Goal: Browse casually

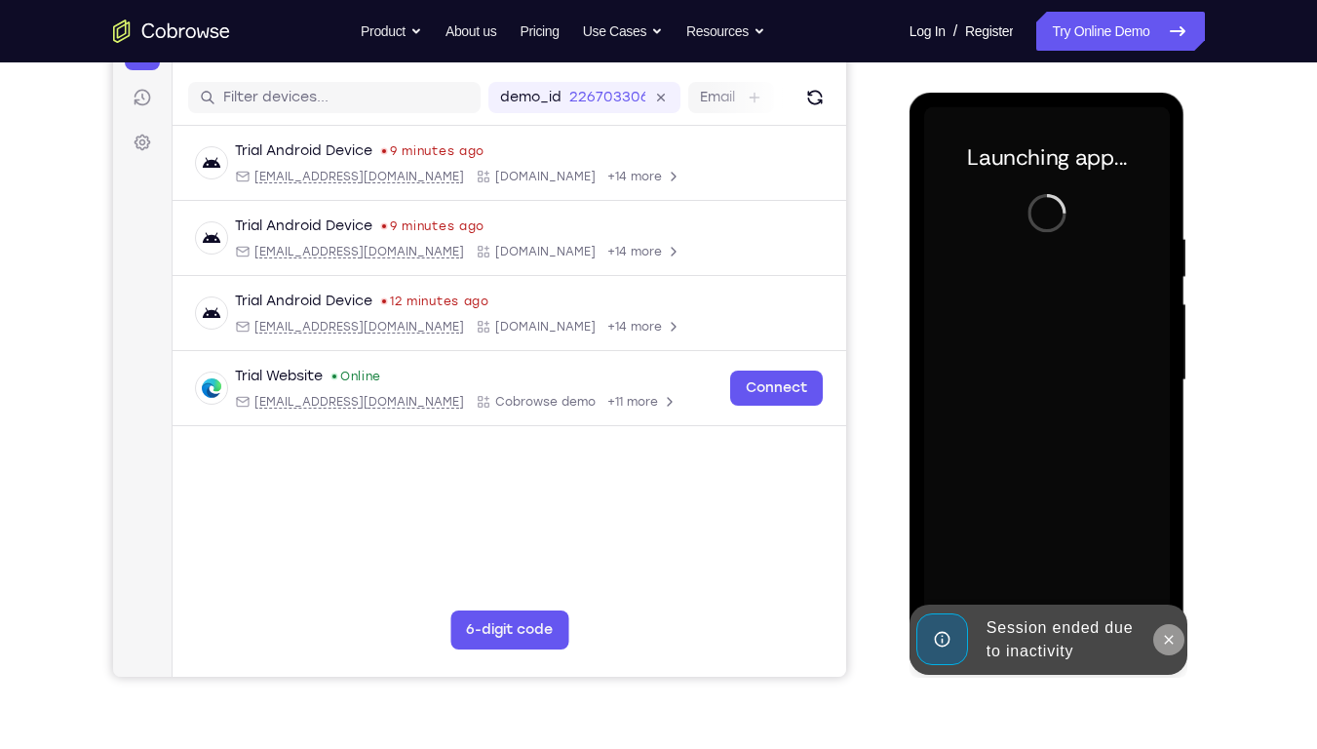
click at [1169, 568] on icon at bounding box center [1169, 640] width 16 height 16
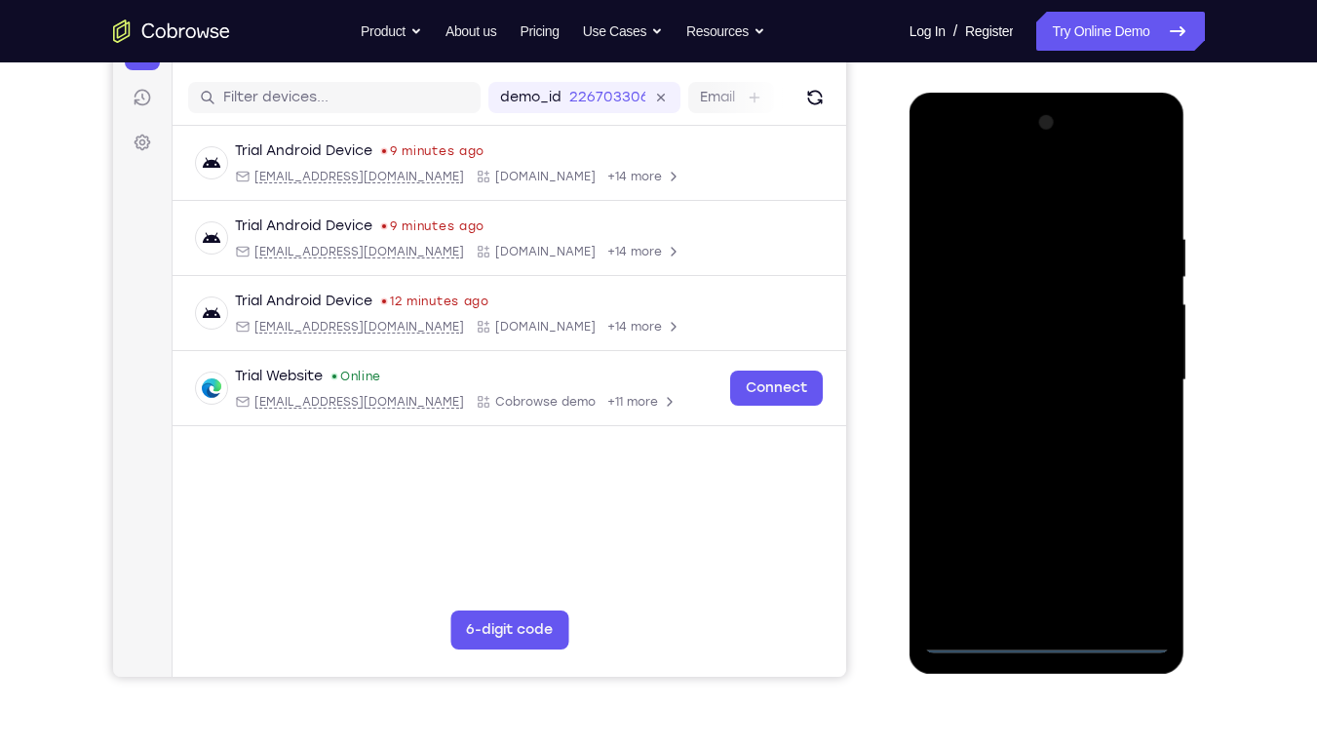
click at [1047, 568] on div at bounding box center [1047, 380] width 246 height 546
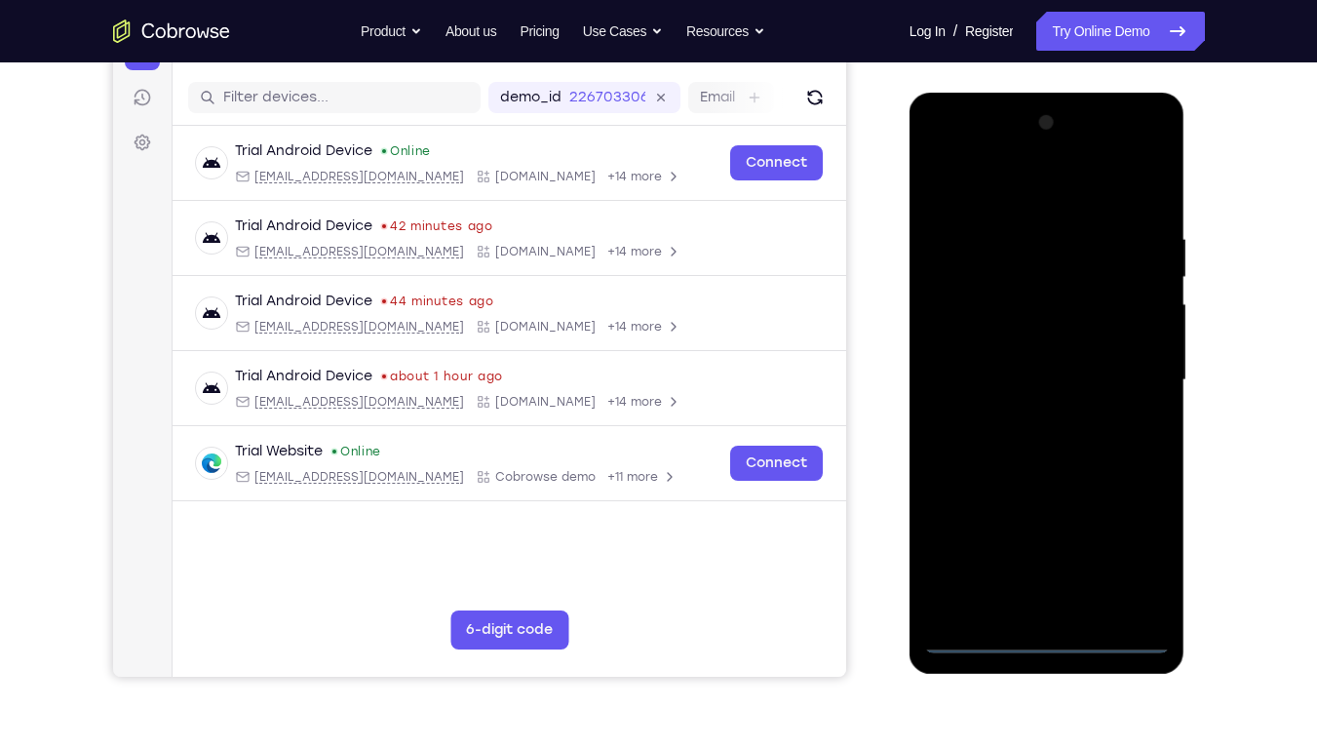
click at [1048, 568] on div at bounding box center [1047, 380] width 246 height 546
click at [1116, 561] on div at bounding box center [1047, 380] width 246 height 546
click at [1002, 187] on div at bounding box center [1047, 380] width 246 height 546
click at [1134, 378] on div at bounding box center [1047, 380] width 246 height 546
click at [1020, 413] on div at bounding box center [1047, 380] width 246 height 546
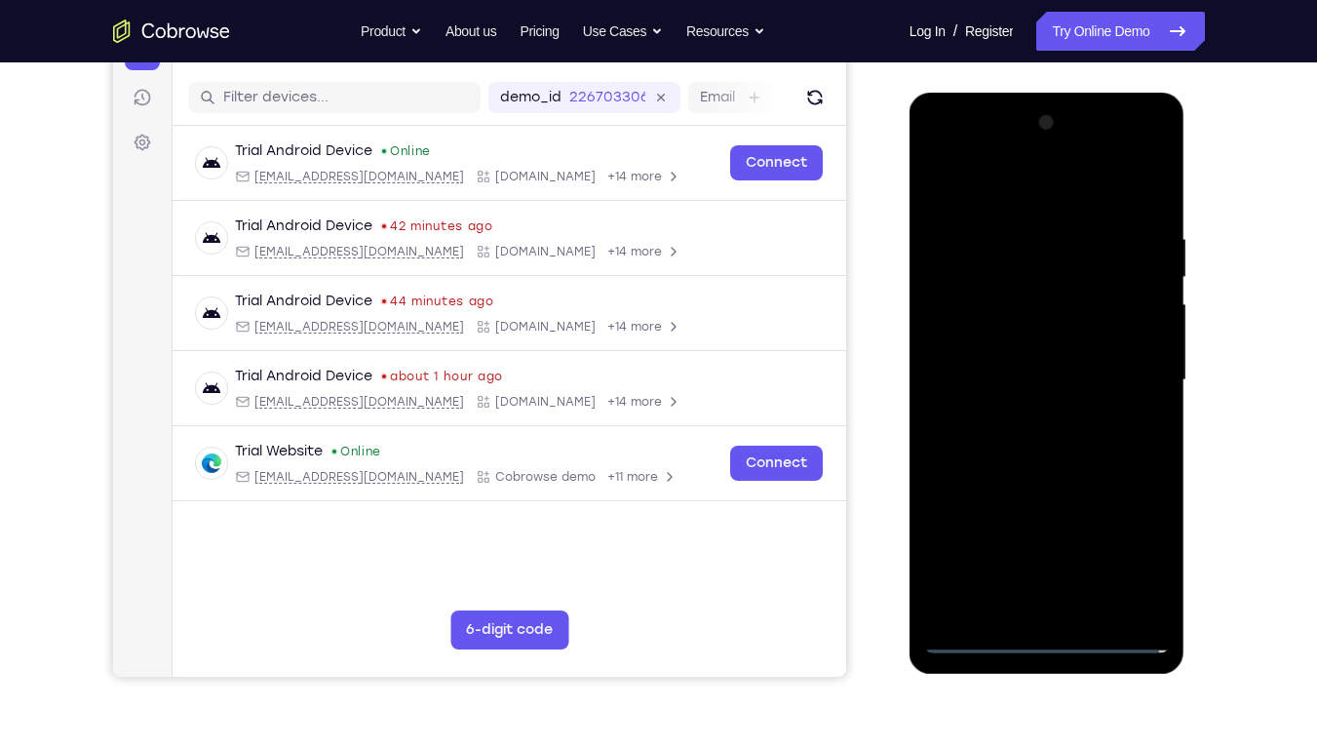
click at [1033, 354] on div at bounding box center [1047, 380] width 246 height 546
click at [1031, 331] on div at bounding box center [1047, 380] width 246 height 546
click at [1034, 376] on div at bounding box center [1047, 380] width 246 height 546
click at [1037, 447] on div at bounding box center [1047, 380] width 246 height 546
click at [1041, 442] on div at bounding box center [1047, 380] width 246 height 546
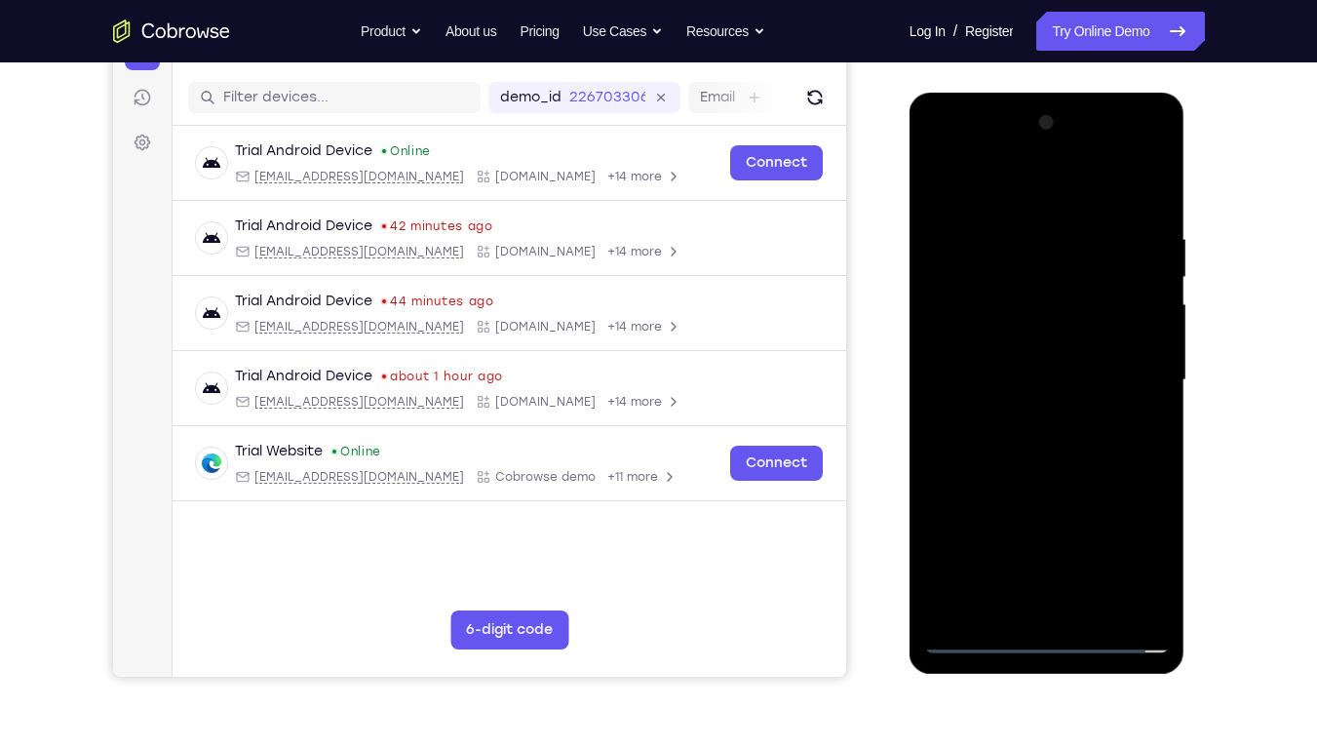
click at [1041, 442] on div at bounding box center [1047, 380] width 246 height 546
click at [1049, 428] on div at bounding box center [1047, 380] width 246 height 546
click at [1044, 383] on div at bounding box center [1047, 380] width 246 height 546
click at [1047, 469] on div at bounding box center [1047, 380] width 246 height 546
click at [1023, 282] on div at bounding box center [1047, 380] width 246 height 546
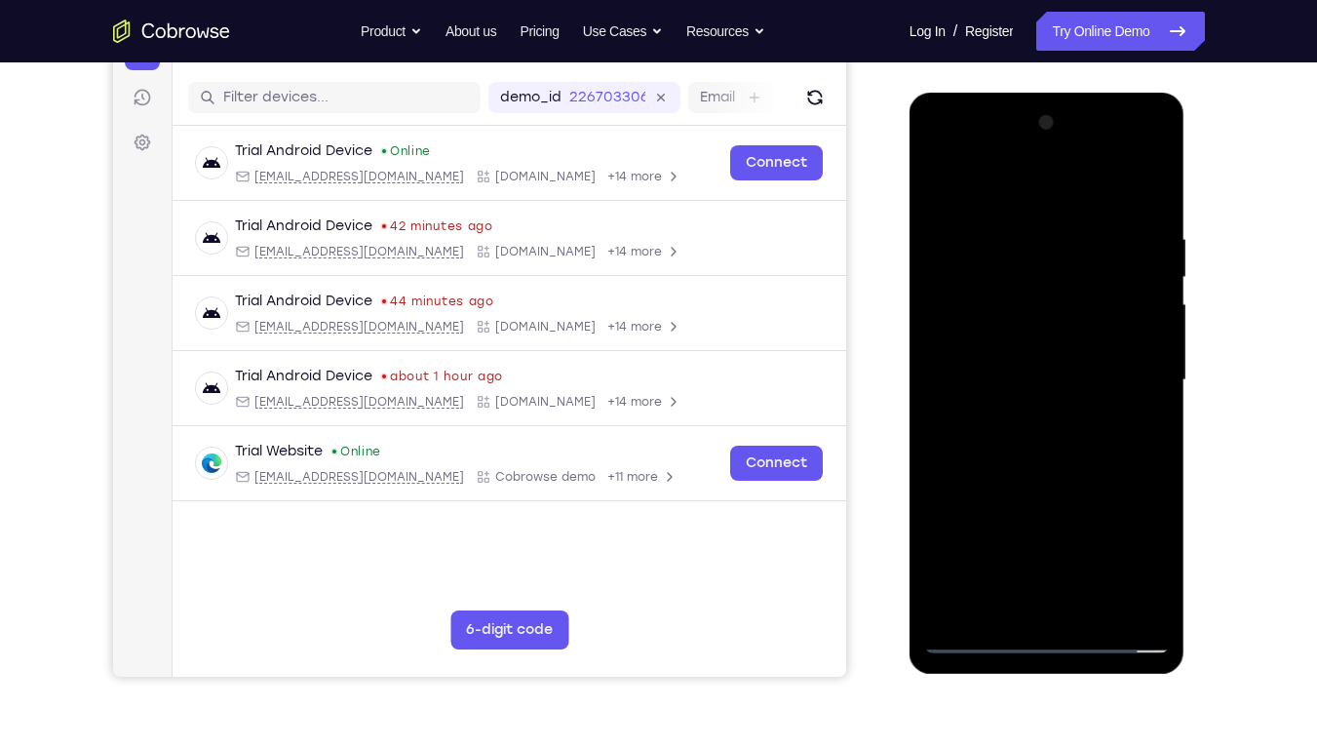
click at [1051, 446] on div at bounding box center [1047, 380] width 246 height 546
click at [1035, 296] on div at bounding box center [1047, 380] width 246 height 546
click at [1157, 207] on div at bounding box center [1047, 380] width 246 height 546
click at [1018, 227] on div at bounding box center [1047, 380] width 246 height 546
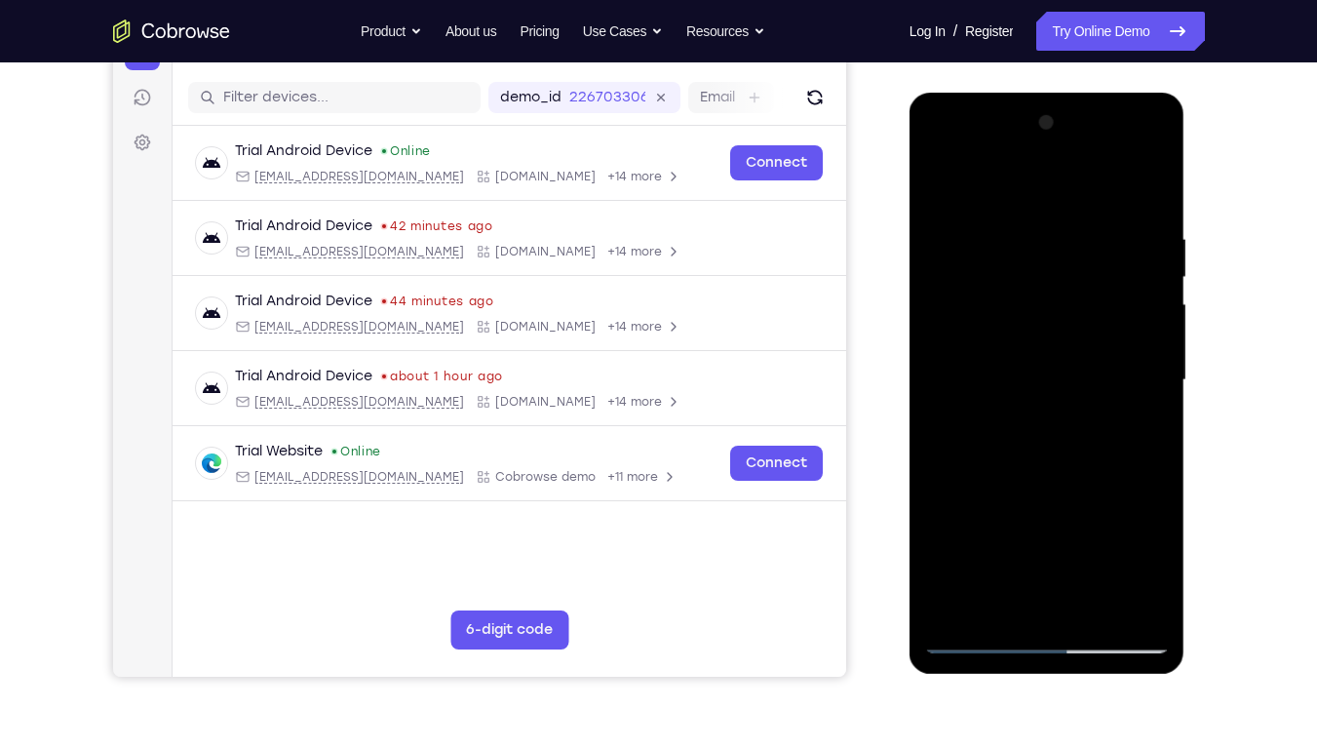
click at [981, 187] on div at bounding box center [1047, 380] width 246 height 546
click at [1014, 454] on div at bounding box center [1047, 380] width 246 height 546
click at [955, 357] on div at bounding box center [1047, 380] width 246 height 546
drag, startPoint x: 1144, startPoint y: 404, endPoint x: 952, endPoint y: 392, distance: 192.4
click at [952, 392] on div at bounding box center [1047, 380] width 246 height 546
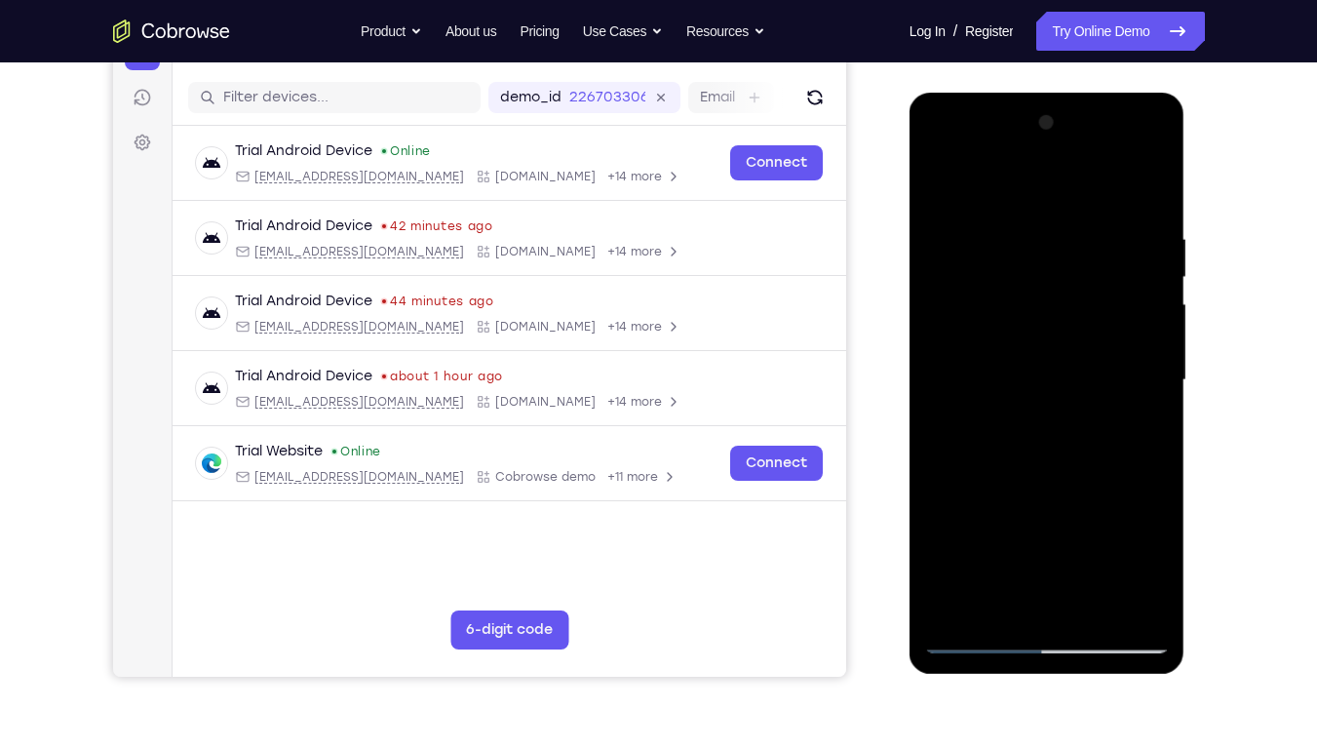
click at [1149, 131] on div at bounding box center [1047, 380] width 246 height 546
click at [1096, 568] on div at bounding box center [1047, 380] width 246 height 546
click at [1052, 483] on div at bounding box center [1047, 380] width 246 height 546
click at [1077, 316] on div at bounding box center [1047, 380] width 246 height 546
click at [1023, 568] on div at bounding box center [1047, 380] width 246 height 546
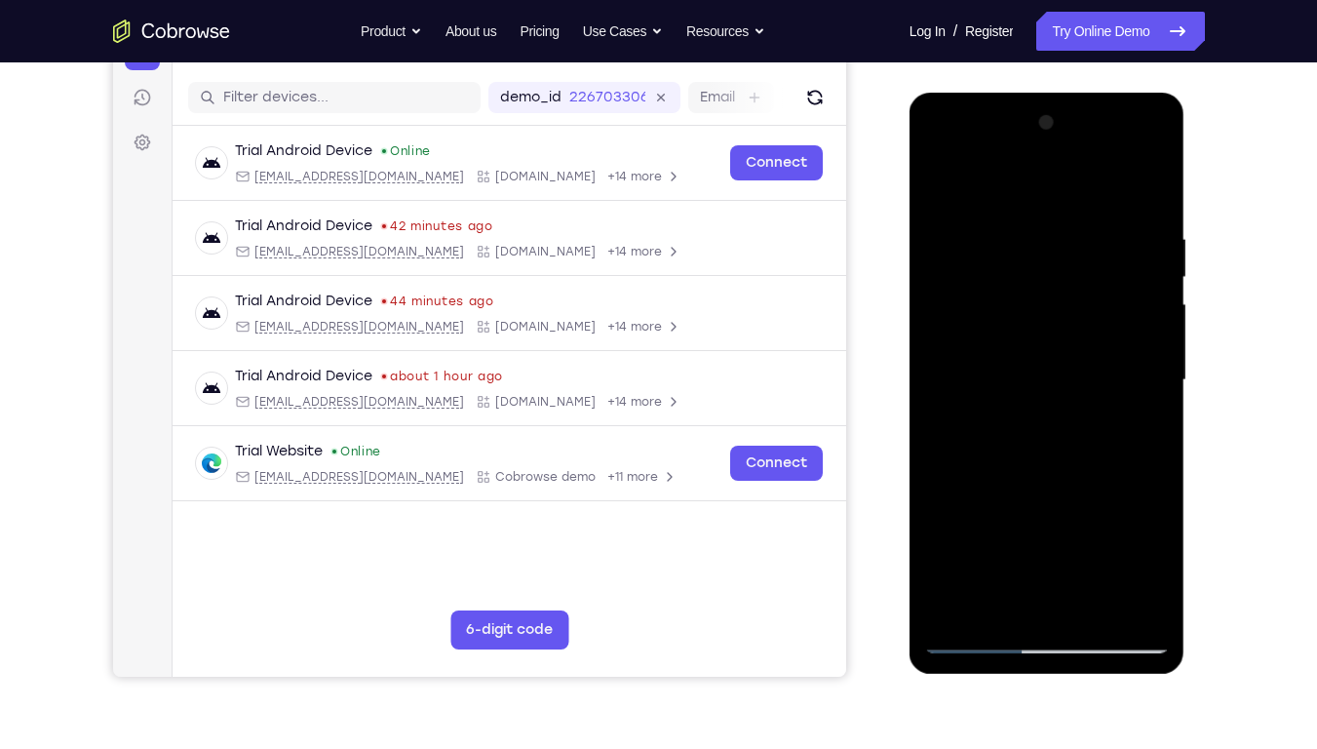
click at [992, 568] on div at bounding box center [1047, 380] width 246 height 546
click at [1105, 495] on div at bounding box center [1047, 380] width 246 height 546
click at [946, 182] on div at bounding box center [1047, 380] width 246 height 546
click at [946, 184] on div at bounding box center [1047, 380] width 246 height 546
click at [1095, 243] on div at bounding box center [1047, 380] width 246 height 546
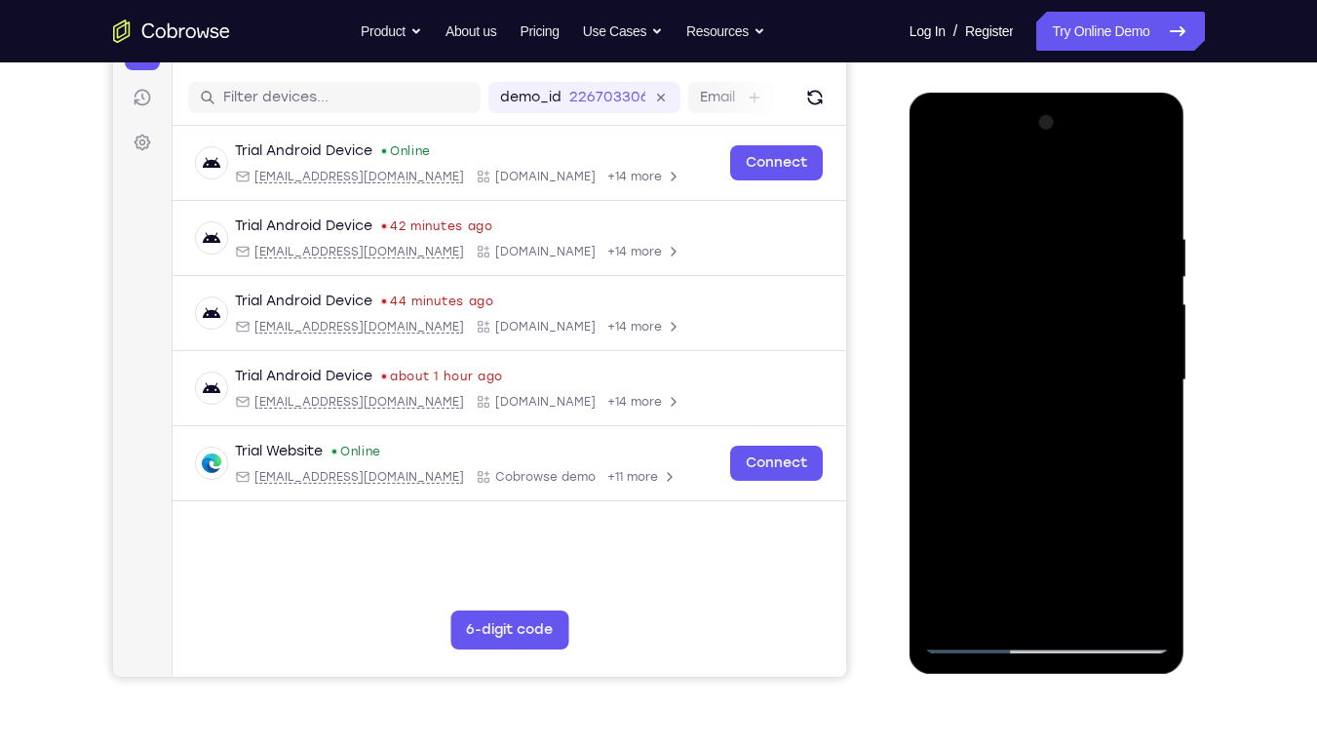
click at [1146, 194] on div at bounding box center [1047, 380] width 246 height 546
click at [1146, 214] on div at bounding box center [1047, 380] width 246 height 546
drag, startPoint x: 1139, startPoint y: 384, endPoint x: 914, endPoint y: 378, distance: 225.2
click at [914, 378] on div at bounding box center [1047, 383] width 276 height 581
drag, startPoint x: 1146, startPoint y: 356, endPoint x: 975, endPoint y: 356, distance: 171.6
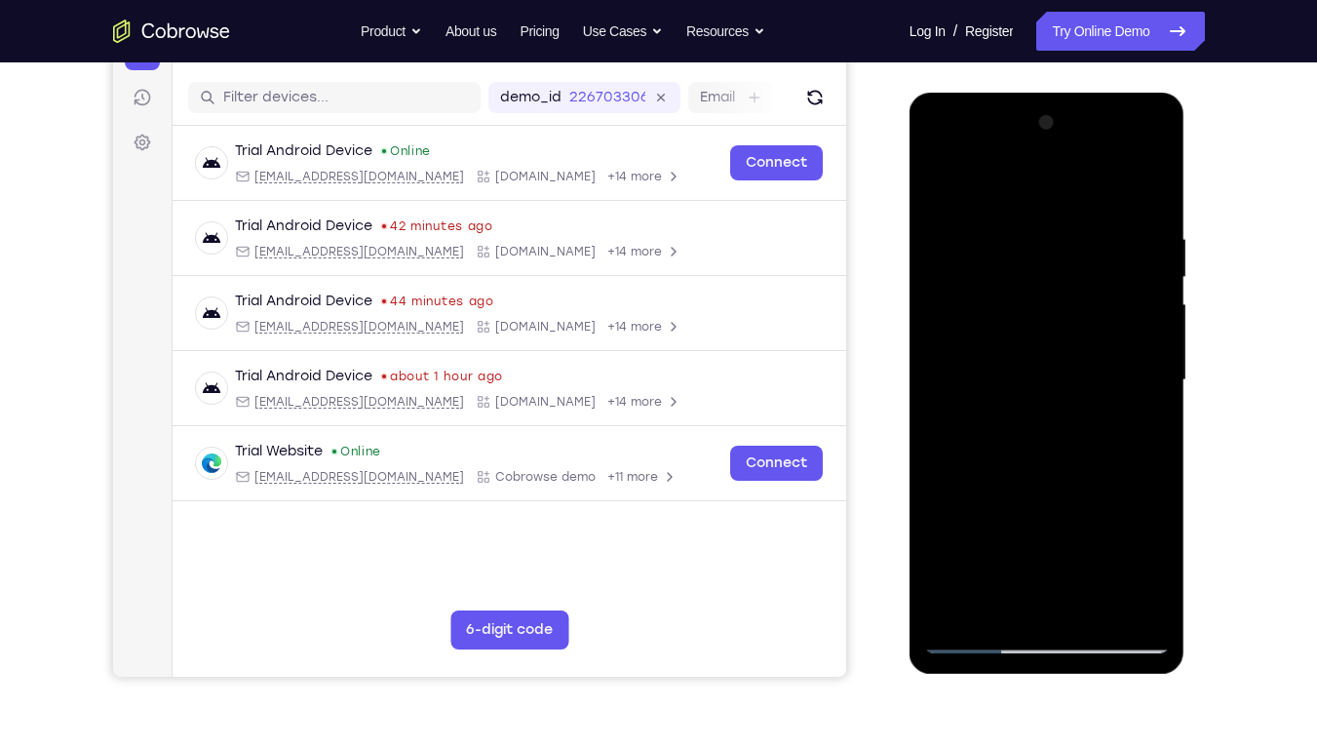
click at [975, 356] on div at bounding box center [1047, 380] width 246 height 546
drag, startPoint x: 1143, startPoint y: 399, endPoint x: 882, endPoint y: 374, distance: 262.4
click at [909, 374] on html "Online web based iOS Simulators and Android Emulators. Run iPhone, iPad, Mobile…" at bounding box center [1048, 385] width 278 height 585
drag, startPoint x: 1147, startPoint y: 345, endPoint x: 890, endPoint y: 367, distance: 258.3
click at [909, 367] on html "Online web based iOS Simulators and Android Emulators. Run iPhone, iPad, Mobile…" at bounding box center [1048, 385] width 278 height 585
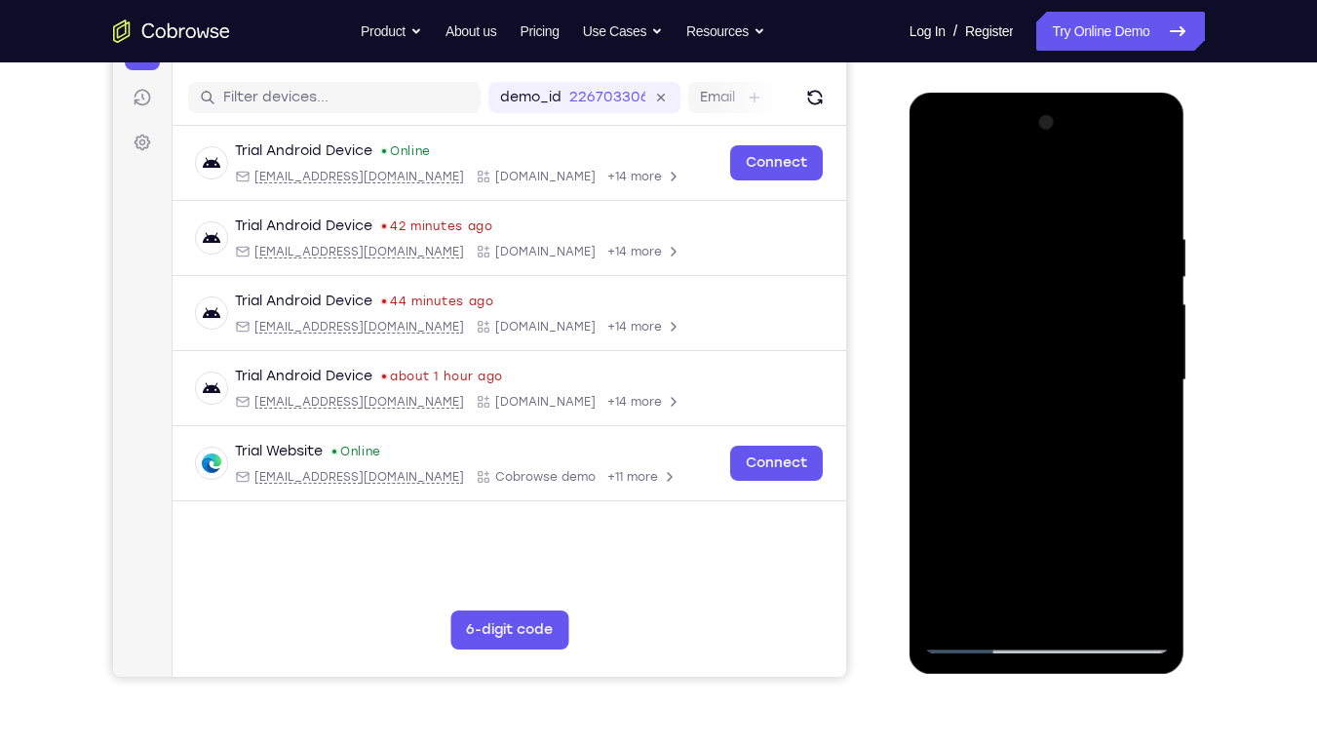
drag, startPoint x: 1141, startPoint y: 308, endPoint x: 906, endPoint y: 316, distance: 236.0
click at [909, 316] on html "Online web based iOS Simulators and Android Emulators. Run iPhone, iPad, Mobile…" at bounding box center [1048, 385] width 278 height 585
click at [971, 568] on div at bounding box center [1047, 380] width 246 height 546
click at [1151, 427] on div at bounding box center [1047, 380] width 246 height 546
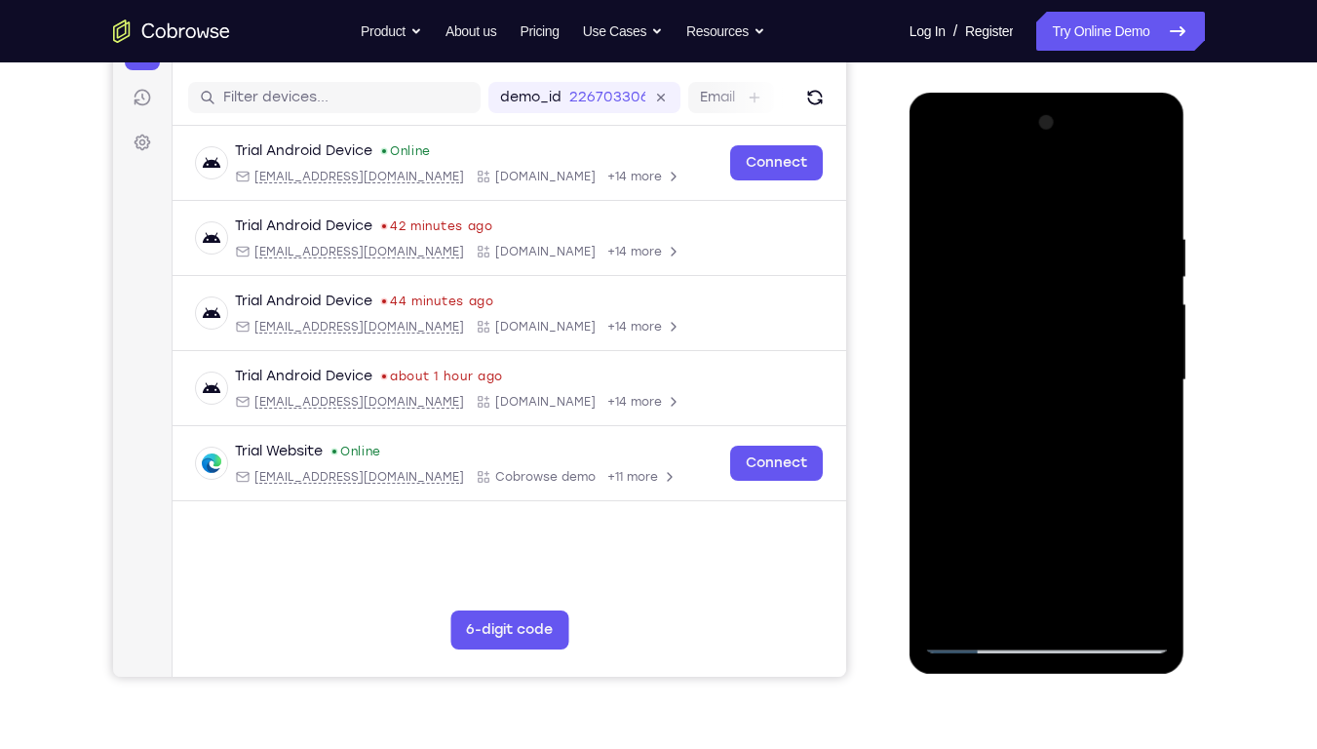
click at [1151, 427] on div at bounding box center [1047, 380] width 246 height 546
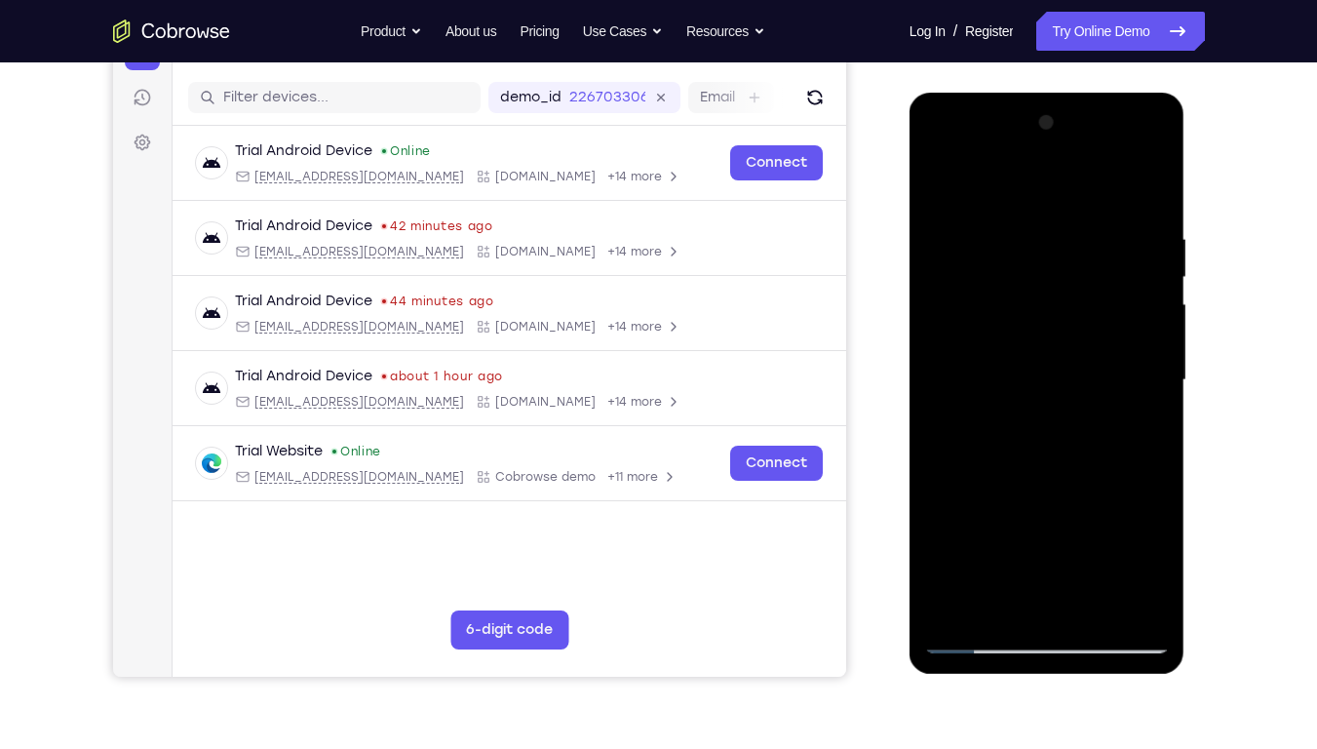
click at [1151, 427] on div at bounding box center [1047, 380] width 246 height 546
click at [1093, 568] on div at bounding box center [1047, 380] width 246 height 546
click at [969, 568] on div at bounding box center [1047, 380] width 246 height 546
click at [1003, 568] on div at bounding box center [1047, 380] width 246 height 546
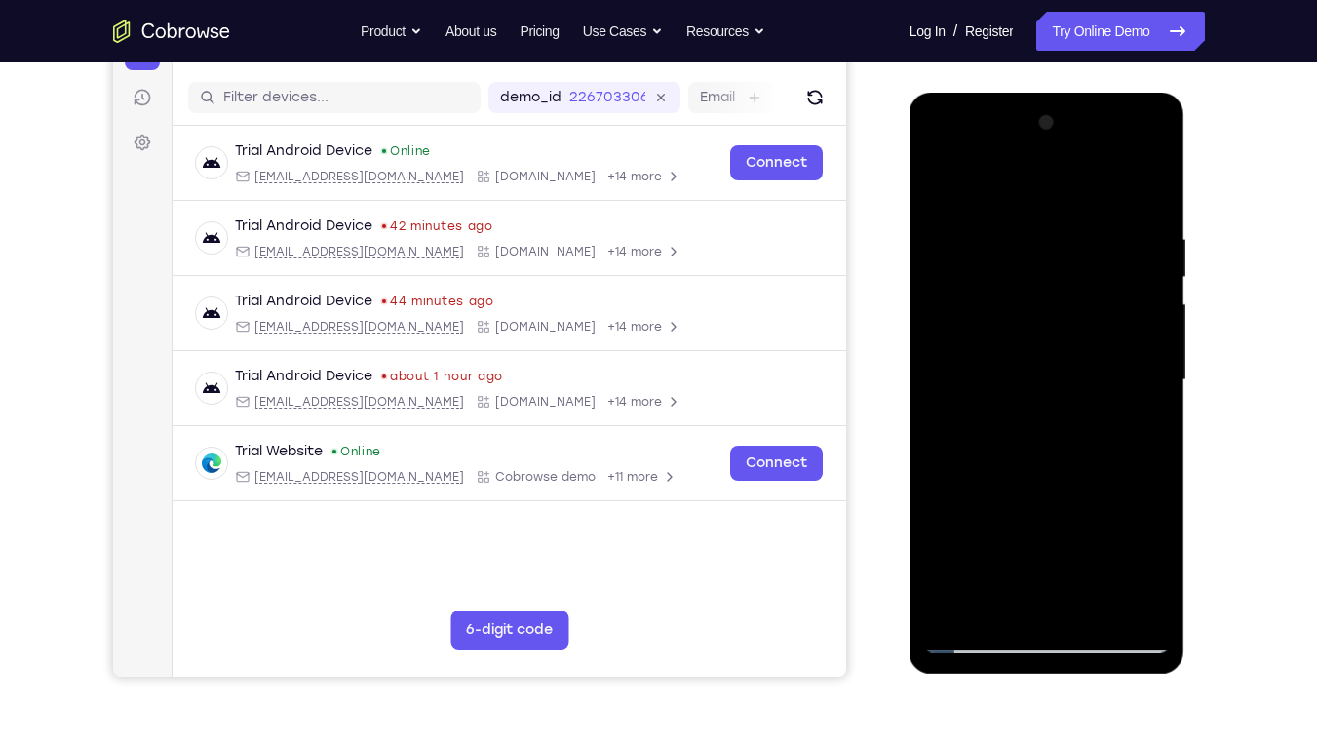
click at [999, 184] on div at bounding box center [1047, 380] width 246 height 546
click at [953, 253] on div at bounding box center [1047, 380] width 246 height 546
click at [1151, 183] on div at bounding box center [1047, 380] width 246 height 546
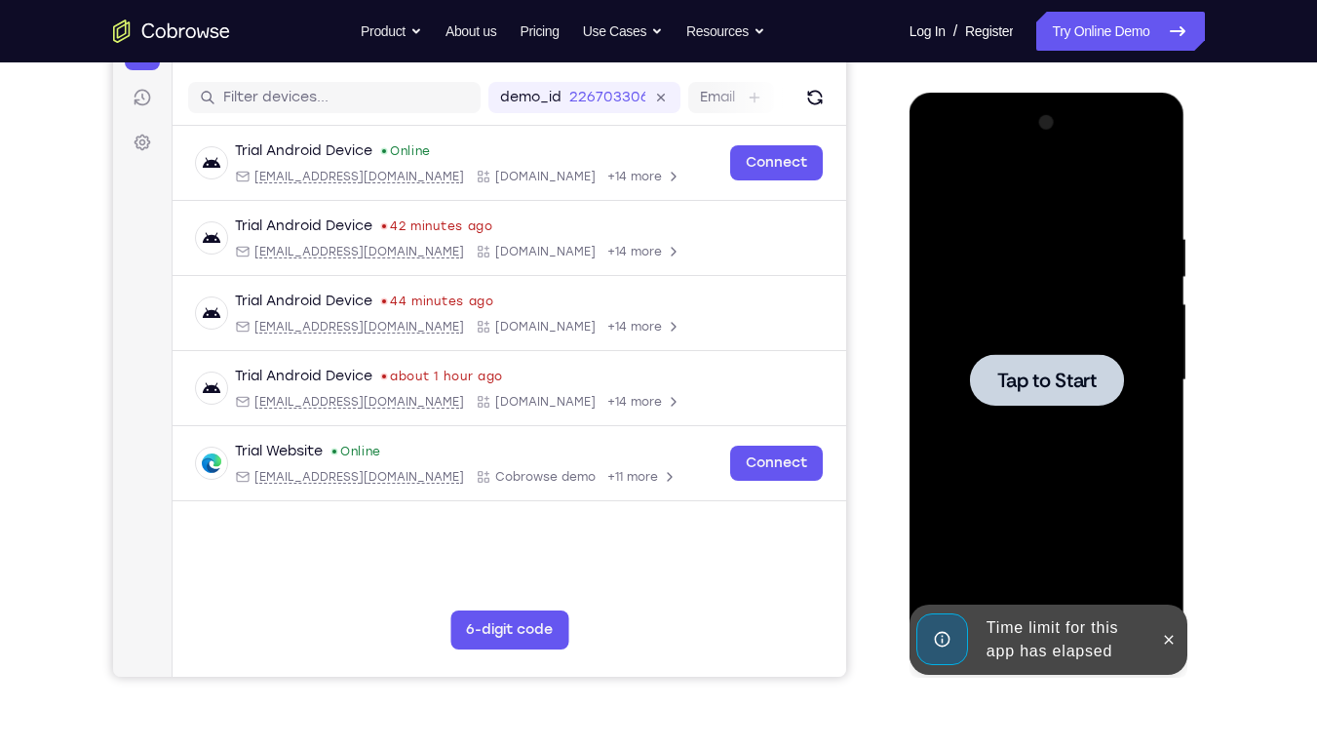
click at [1081, 266] on div at bounding box center [1047, 380] width 246 height 546
